Goal: Task Accomplishment & Management: Use online tool/utility

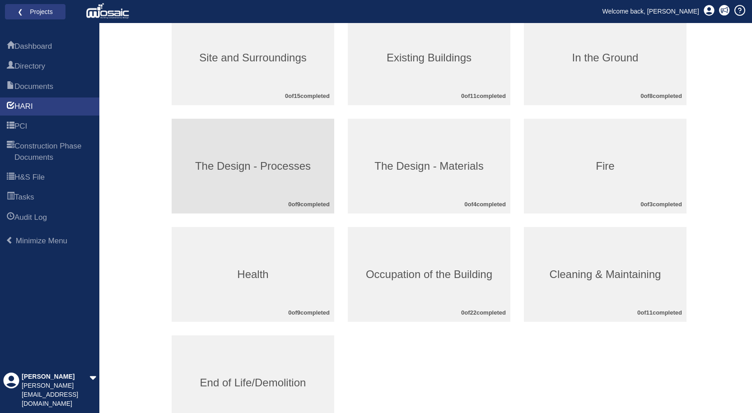
scroll to position [90, 0]
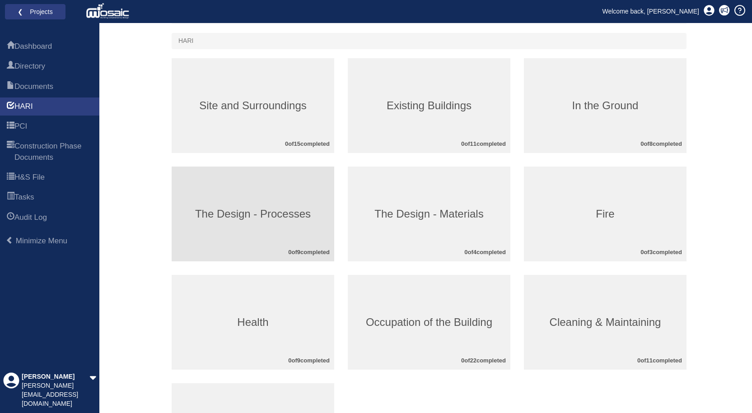
click at [276, 216] on h3 "The Design - Processes" at bounding box center [253, 214] width 163 height 12
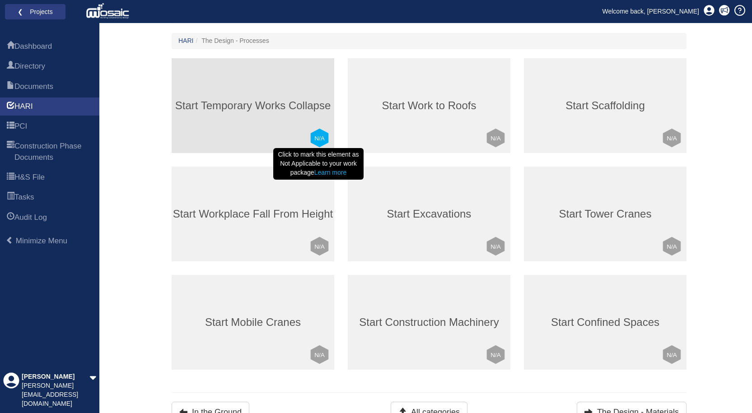
click at [322, 140] on text "N/A" at bounding box center [319, 138] width 10 height 7
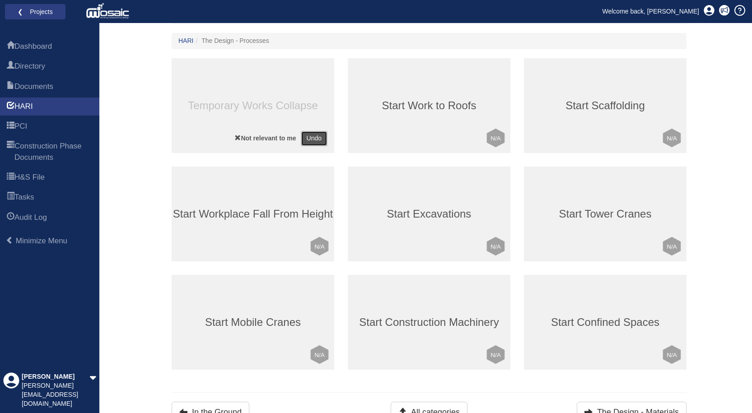
click at [310, 136] on button "Undo" at bounding box center [314, 138] width 27 height 15
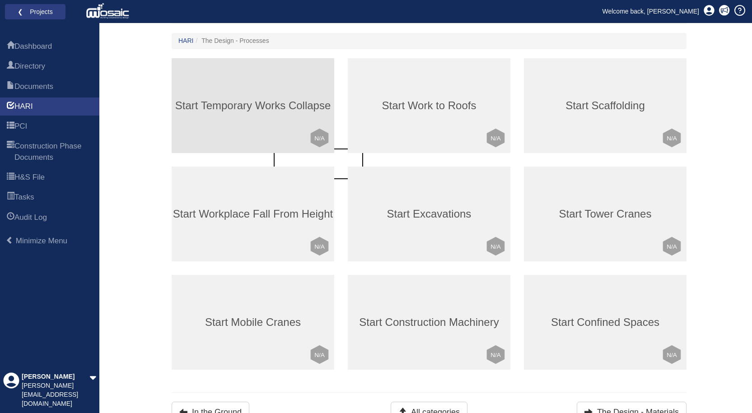
click at [237, 94] on div "Start Temporary Works Collapse Click to mark this element as Not Applicable to …" at bounding box center [253, 105] width 163 height 95
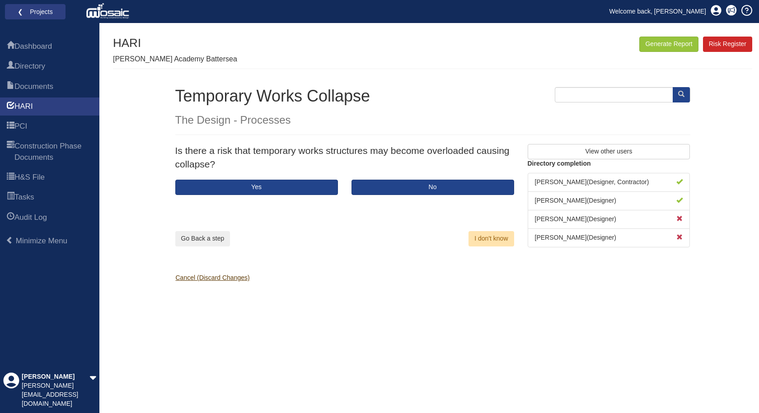
click at [203, 276] on link "Cancel (Discard Changes)" at bounding box center [209, 277] width 81 height 7
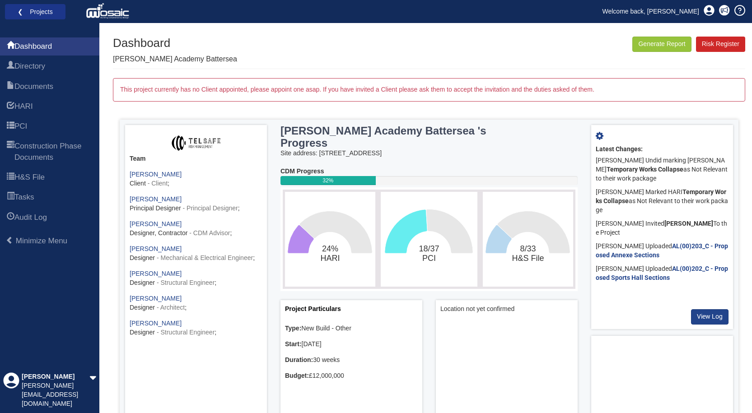
click at [23, 18] on li "❮ Projects" at bounding box center [35, 12] width 61 height 16
click at [32, 7] on link "❮ Projects" at bounding box center [35, 12] width 49 height 12
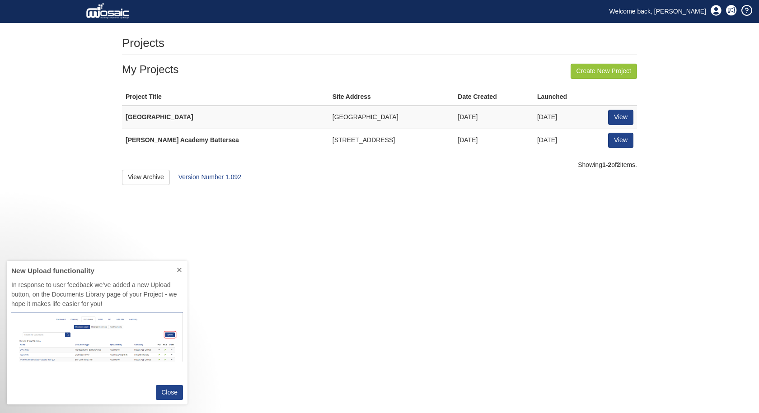
scroll to position [137, 174]
click at [171, 398] on button "Close" at bounding box center [169, 392] width 27 height 15
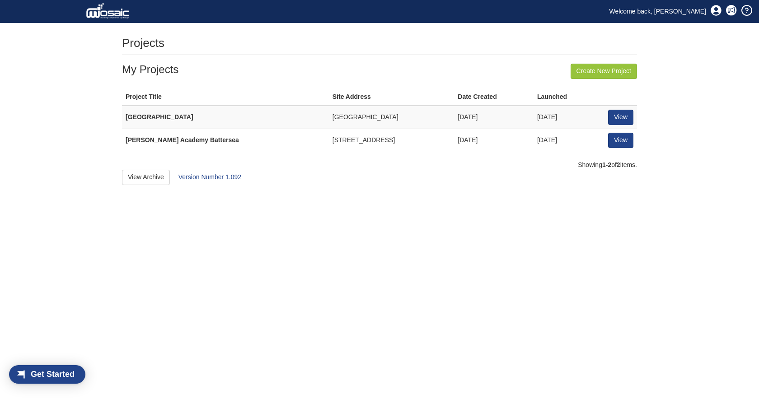
scroll to position [12, 52]
